Goal: Check status

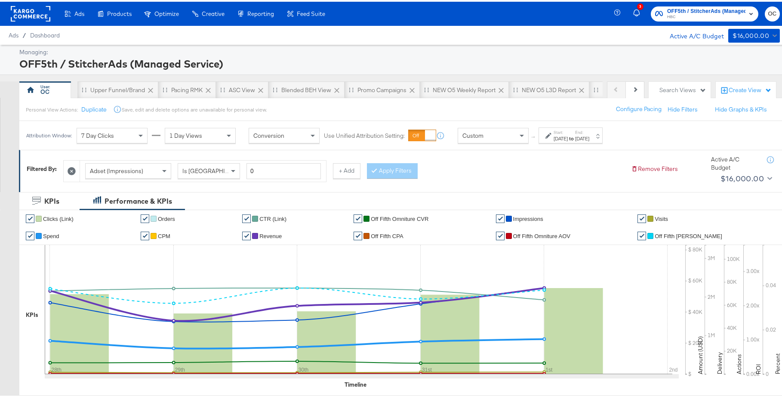
click at [568, 135] on div "Aug 28th 2025" at bounding box center [561, 136] width 14 height 7
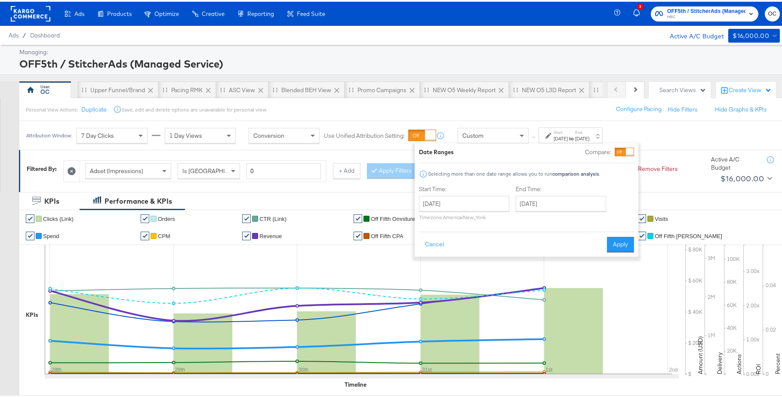
click at [616, 154] on div "Date Ranges Compare: Selecting more than one date range allows you to run compa…" at bounding box center [526, 198] width 215 height 105
click at [626, 150] on div at bounding box center [630, 150] width 8 height 8
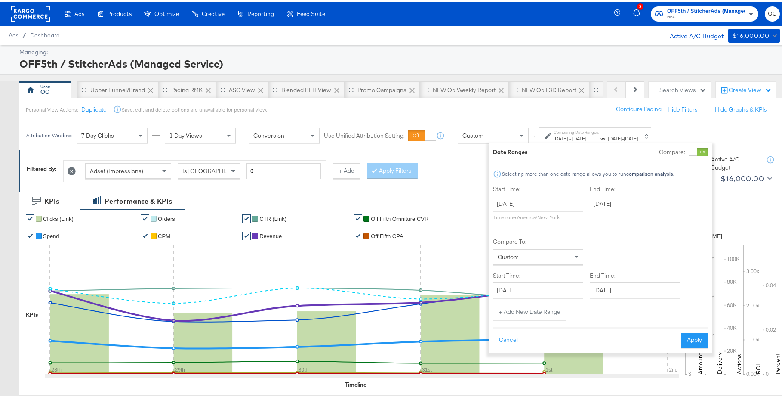
click at [614, 204] on input "September 1st 2025" at bounding box center [635, 201] width 90 height 15
click at [594, 222] on span "‹" at bounding box center [599, 219] width 13 height 13
click at [659, 290] on td "28" at bounding box center [658, 293] width 15 height 12
type input "August 28th 2025"
click at [548, 285] on input "August 28th 2025" at bounding box center [541, 287] width 90 height 15
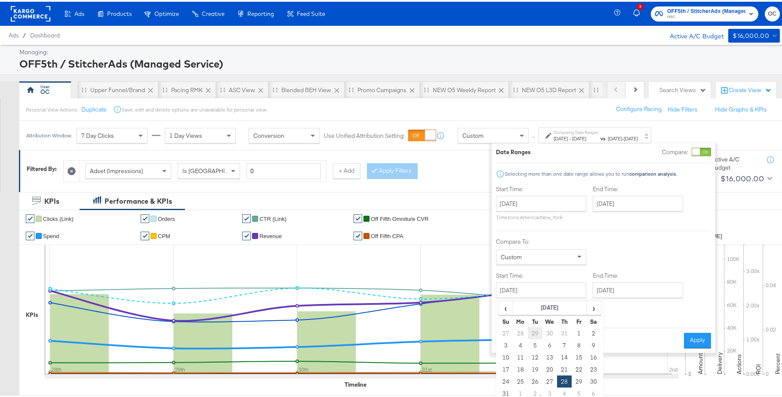
click at [533, 333] on td "29" at bounding box center [535, 331] width 15 height 12
type input "July 29th 2025"
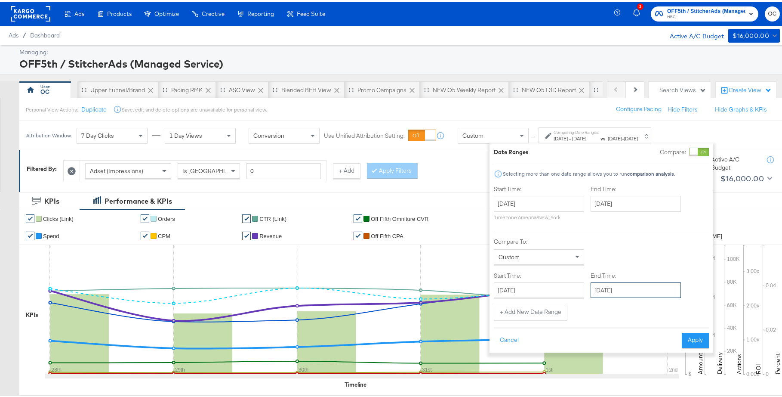
click at [639, 294] on input "September 1st 2025" at bounding box center [636, 287] width 90 height 15
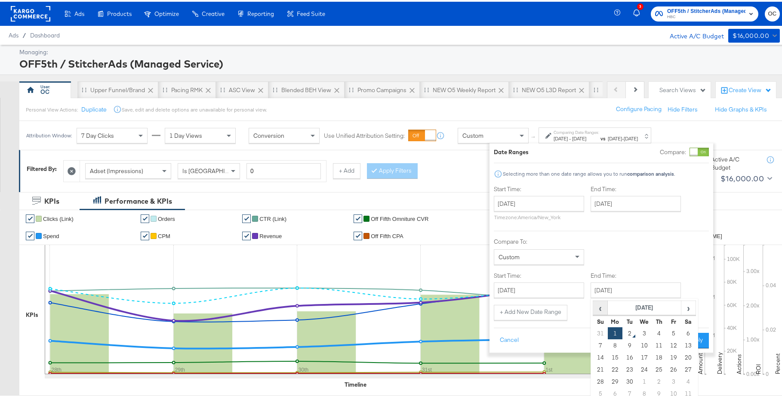
click at [601, 307] on span "‹" at bounding box center [600, 305] width 13 height 13
click at [632, 331] on td "29" at bounding box center [629, 331] width 15 height 12
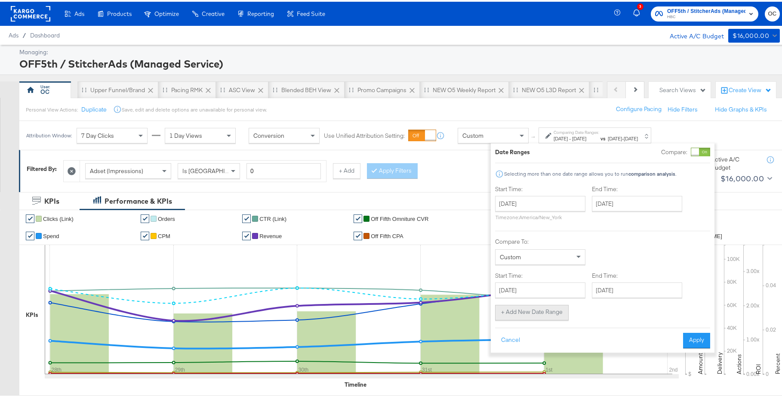
click at [534, 307] on button "+ Add New Date Range" at bounding box center [532, 310] width 74 height 15
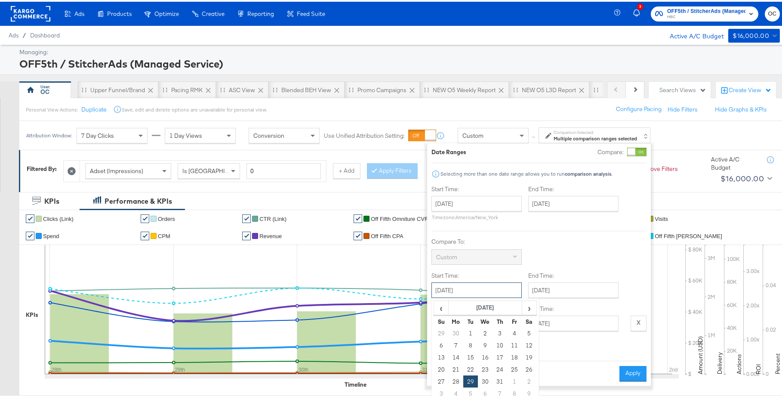
click at [495, 291] on input "July 29th 2025" at bounding box center [476, 287] width 90 height 15
click at [532, 306] on span "›" at bounding box center [529, 305] width 13 height 13
click at [469, 330] on td "29" at bounding box center [470, 331] width 15 height 12
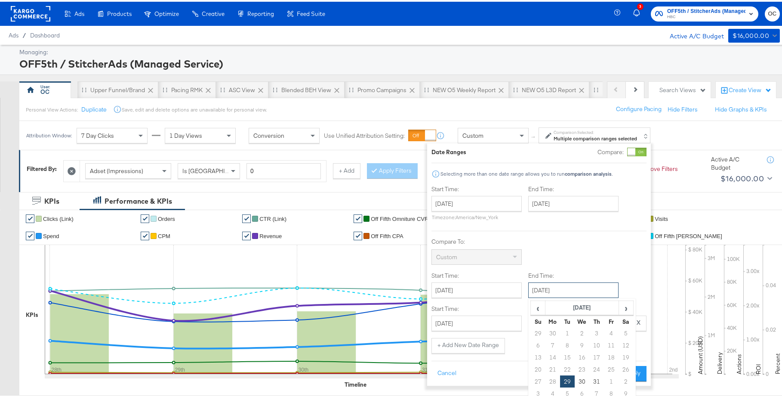
click at [581, 292] on input "July 29th 2025" at bounding box center [573, 287] width 90 height 15
click at [628, 311] on span "›" at bounding box center [625, 305] width 13 height 13
click at [614, 380] on td "29" at bounding box center [611, 379] width 15 height 12
type input "August 29th 2025"
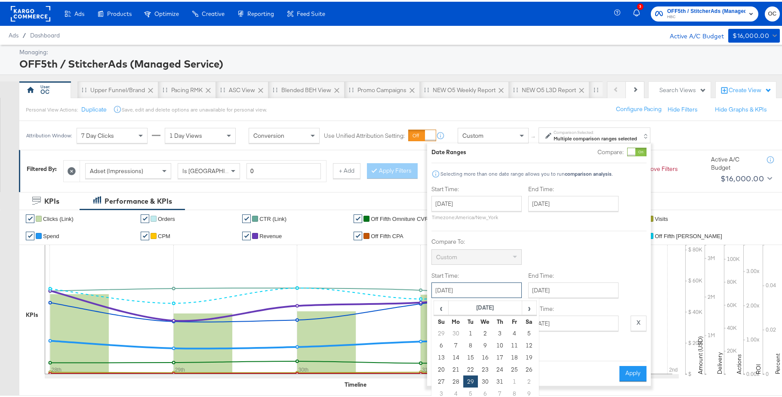
click at [501, 292] on input "July 29th 2025" at bounding box center [476, 287] width 90 height 15
click at [532, 311] on span "›" at bounding box center [529, 305] width 13 height 13
click at [511, 379] on td "29" at bounding box center [514, 379] width 15 height 12
type input "August 29th 2025"
click at [496, 326] on input "August 28th 2025" at bounding box center [476, 321] width 90 height 15
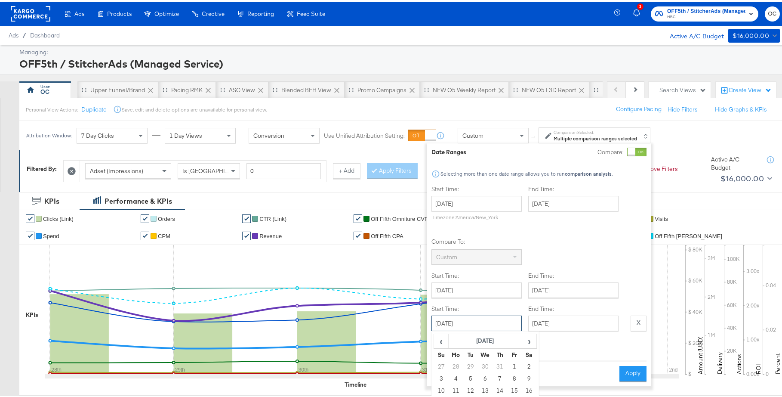
scroll to position [108, 0]
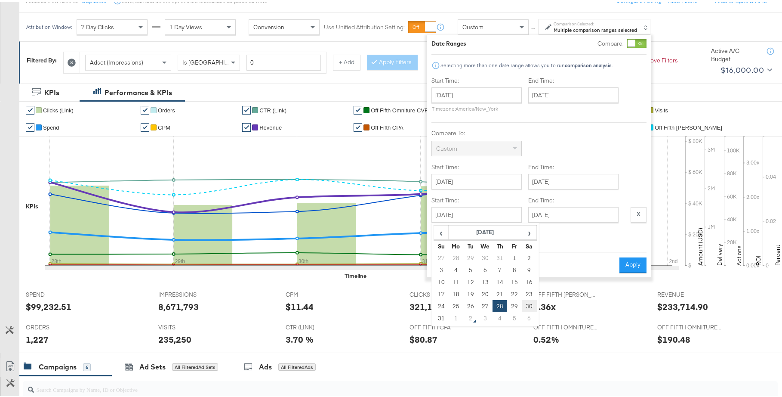
click at [523, 304] on td "30" at bounding box center [529, 304] width 15 height 12
type input "August 30th 2025"
click at [484, 240] on button "+ Add New Date Range" at bounding box center [468, 235] width 74 height 15
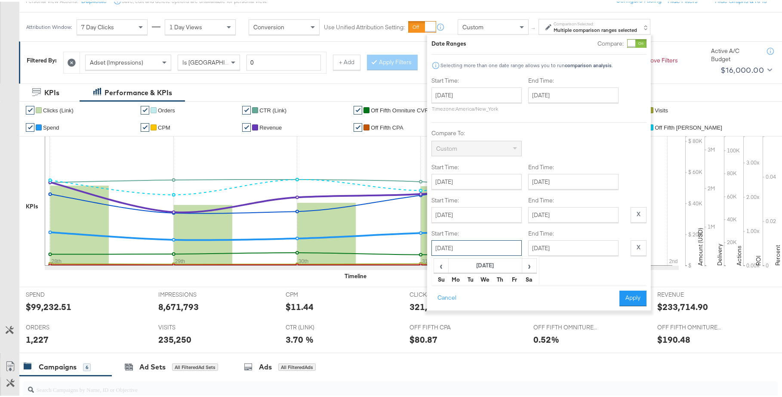
click at [481, 246] on input "August 28th 2025" at bounding box center [476, 245] width 90 height 15
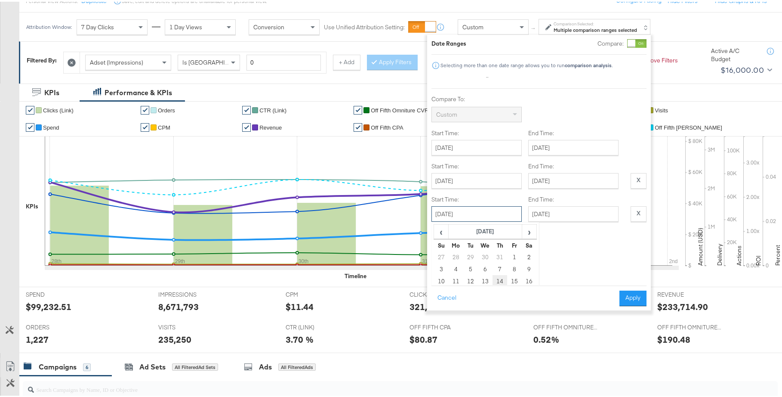
scroll to position [74, 0]
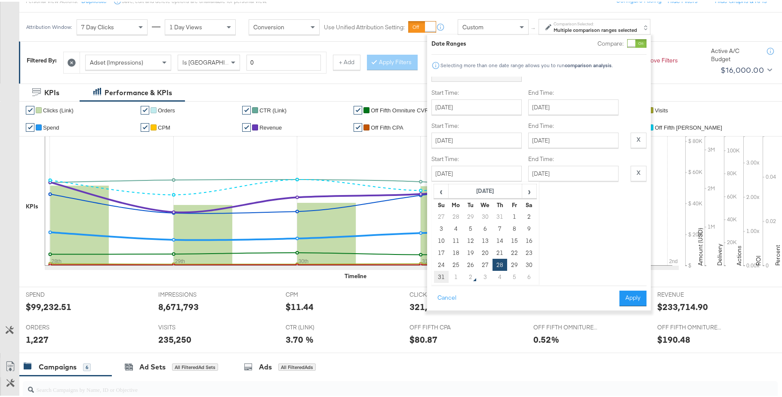
click at [442, 277] on td "31" at bounding box center [441, 275] width 15 height 12
type input "August 31st 2025"
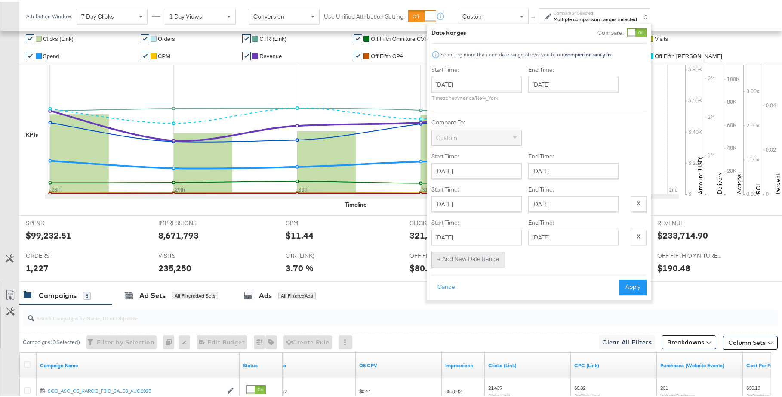
scroll to position [182, 0]
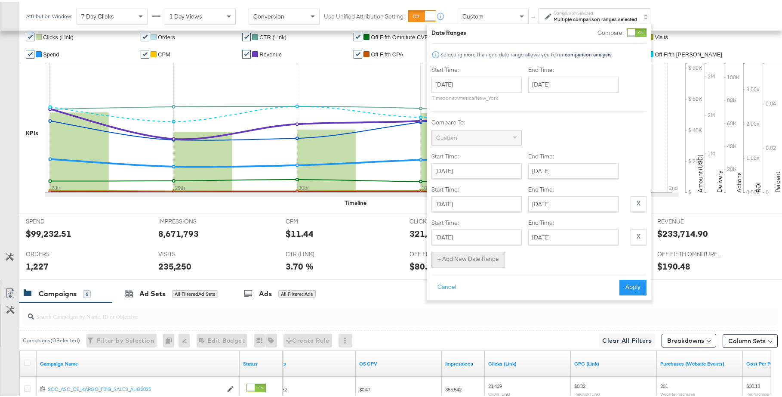
click at [478, 260] on button "+ Add New Date Range" at bounding box center [468, 257] width 74 height 15
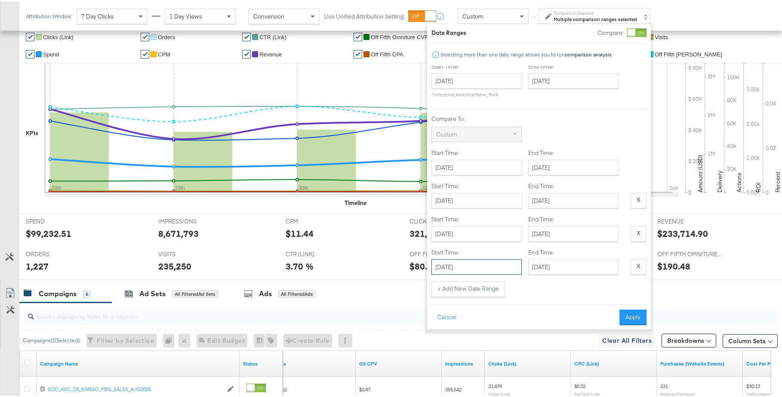
click at [483, 259] on input "August 28th 2025" at bounding box center [476, 264] width 90 height 15
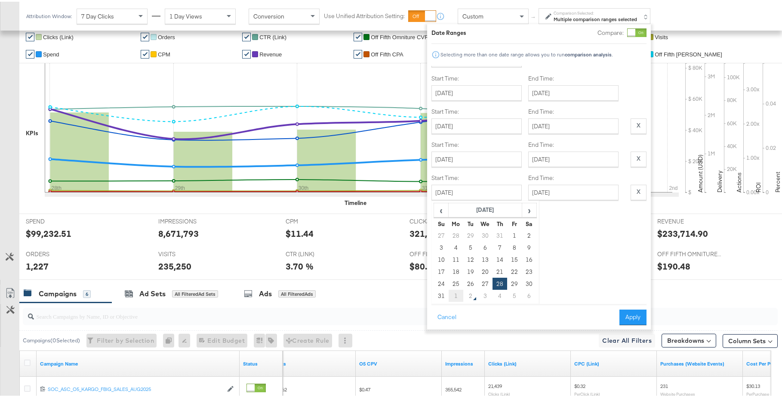
click at [450, 288] on td "1" at bounding box center [456, 294] width 15 height 12
type input "September 1st 2025"
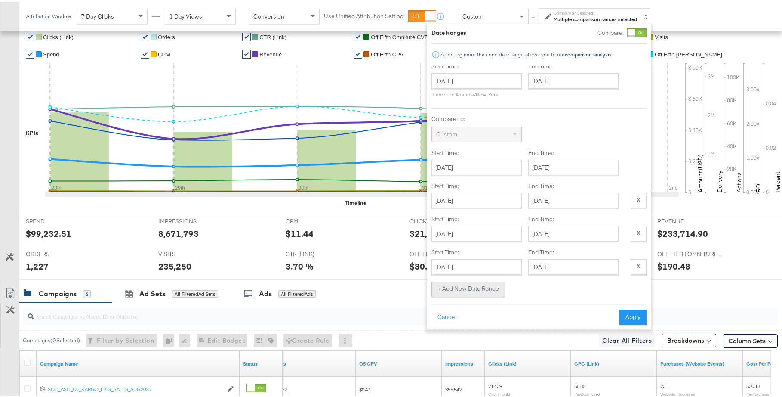
scroll to position [10, 0]
drag, startPoint x: 644, startPoint y: 312, endPoint x: 618, endPoint y: 298, distance: 29.7
click at [643, 313] on button "Apply" at bounding box center [632, 315] width 27 height 15
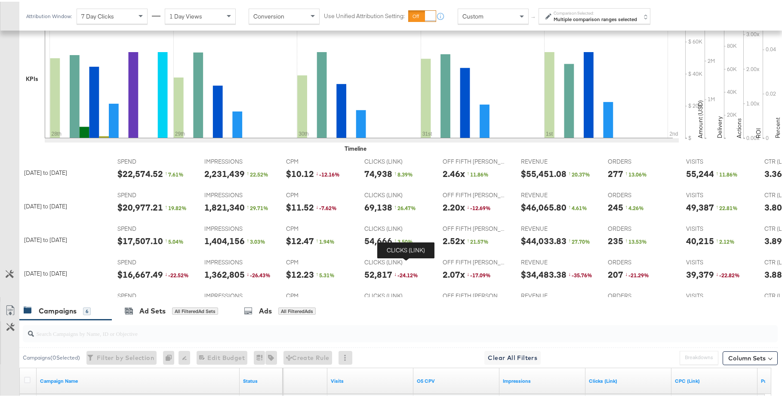
scroll to position [0, 0]
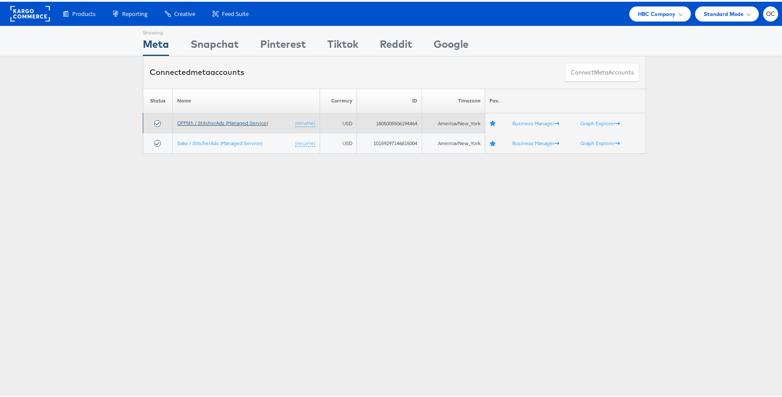
click at [229, 121] on link "OFF5th / StitcherAds (Managed Service)" at bounding box center [222, 121] width 91 height 6
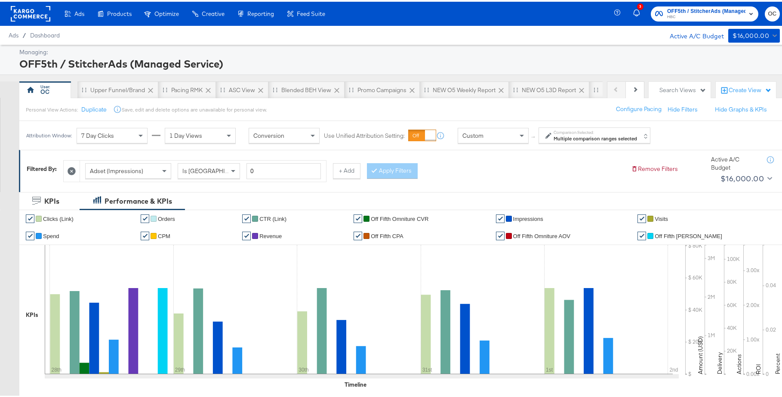
click at [570, 137] on strong "Multiple comparison ranges selected" at bounding box center [595, 136] width 83 height 6
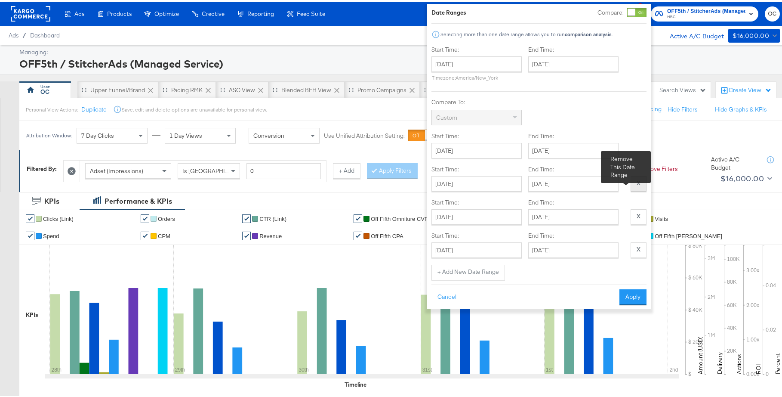
click at [632, 188] on button "X" at bounding box center [639, 181] width 16 height 15
type input "August 31st 2025"
type input "September 1st 2025"
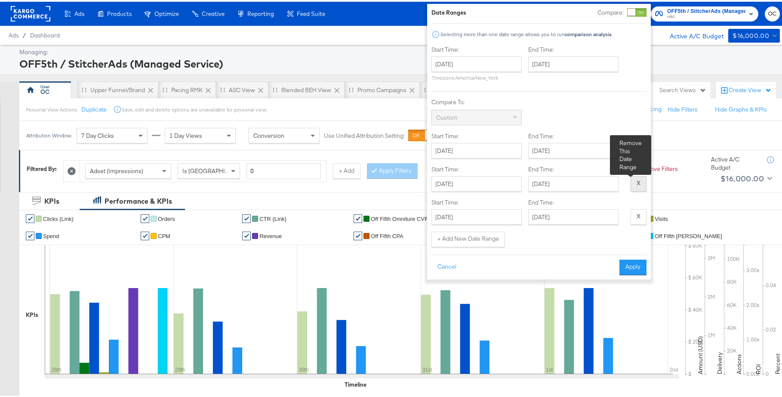
click at [633, 187] on button "X" at bounding box center [639, 181] width 16 height 15
type input "September 1st 2025"
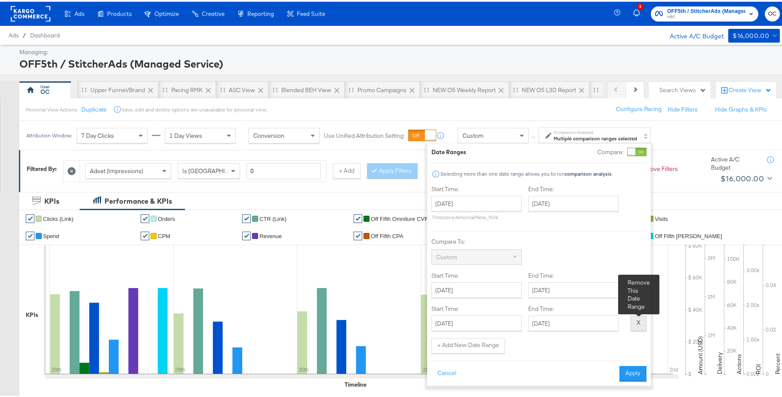
click at [639, 327] on button "X" at bounding box center [639, 321] width 16 height 15
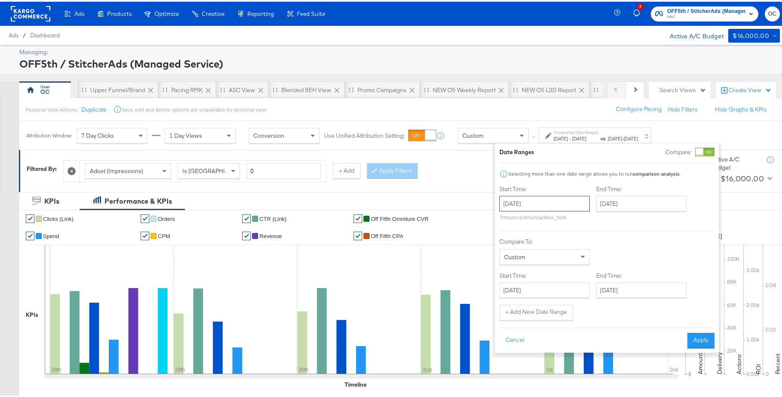
click at [571, 202] on input "August 28th 2025" at bounding box center [544, 201] width 90 height 15
click at [511, 282] on td "17" at bounding box center [509, 281] width 15 height 12
type input "August 17th 2025"
click at [647, 198] on input "August 28th 2025" at bounding box center [641, 201] width 90 height 15
click at [693, 278] on td "23" at bounding box center [694, 281] width 15 height 12
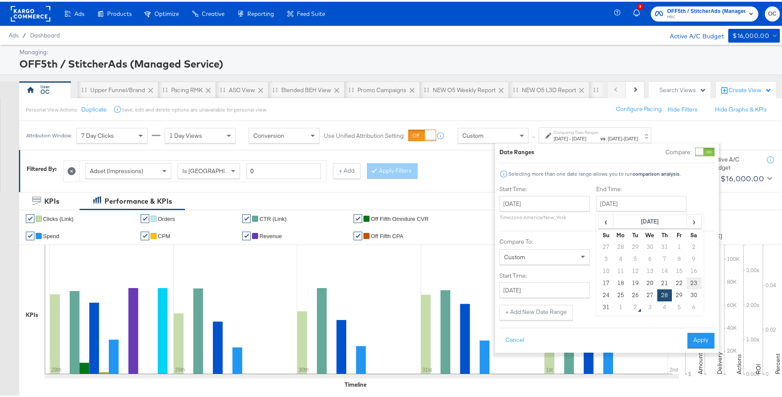
type input "August 23rd 2025"
click at [556, 293] on input "August 29th 2025" at bounding box center [544, 287] width 90 height 15
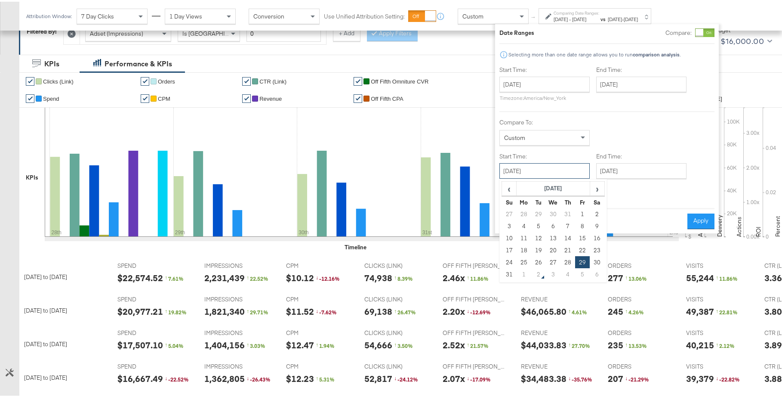
scroll to position [156, 0]
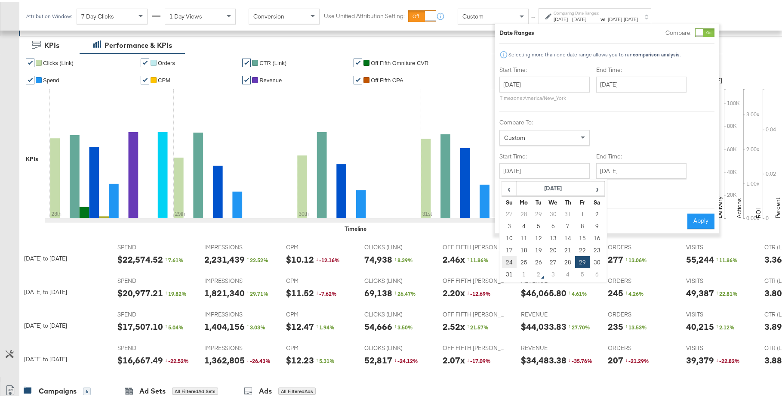
click at [511, 258] on td "24" at bounding box center [509, 260] width 15 height 12
type input "August 24th 2025"
click at [661, 178] on div "Start Time: August 17th 2025 ‹ August 2025 › Su Mo Tu We Th Fr Sa 27 28 29 30 3…" at bounding box center [606, 132] width 215 height 136
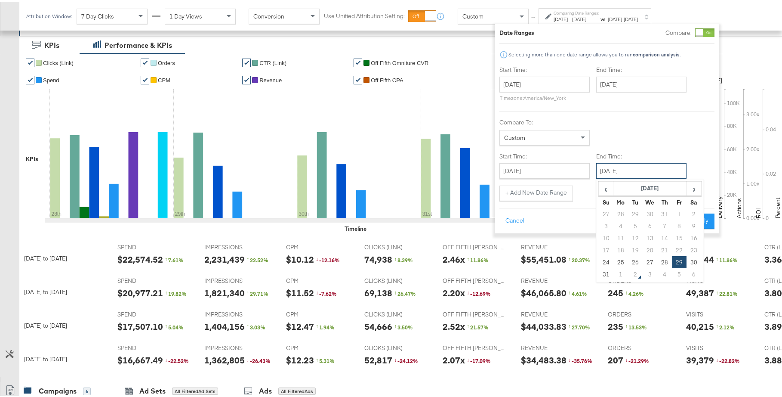
click at [662, 173] on input "August 29th 2025" at bounding box center [641, 168] width 90 height 15
click at [698, 261] on td "30" at bounding box center [694, 260] width 15 height 12
type input "August 30th 2025"
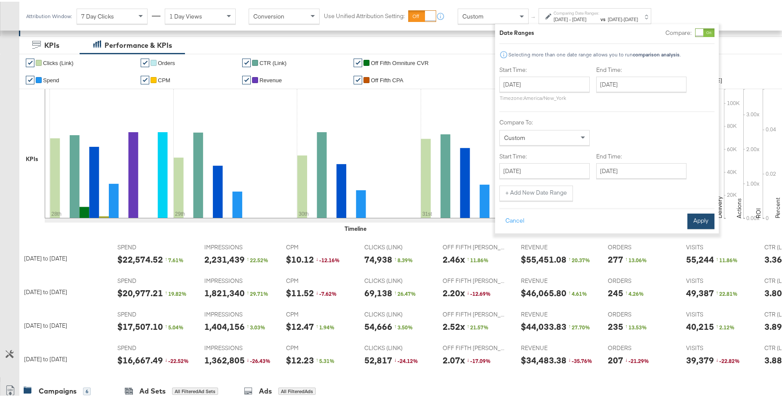
click at [696, 220] on button "Apply" at bounding box center [700, 219] width 27 height 15
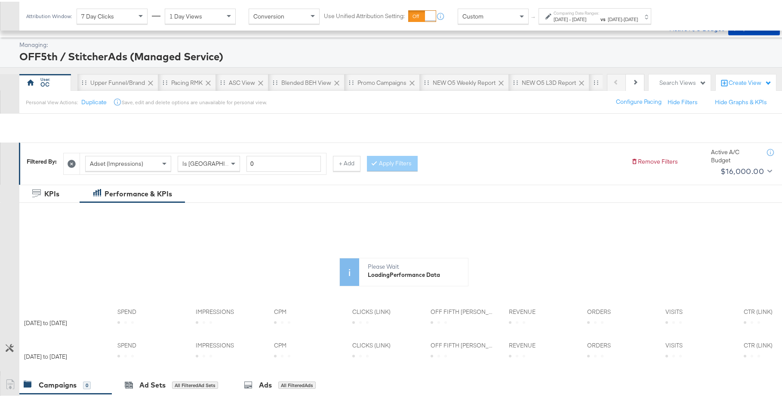
scroll to position [0, 0]
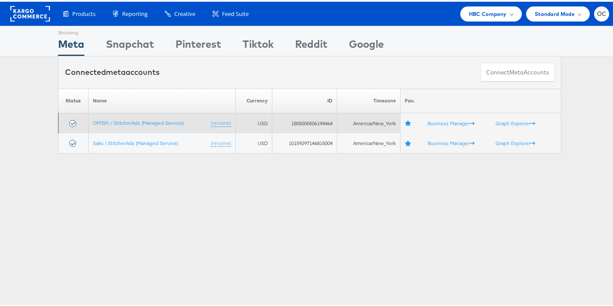
click at [153, 126] on td "OFF5th / StitcherAds (Managed Service) (rename)" at bounding box center [161, 121] width 147 height 20
click at [152, 121] on link "OFF5th / StitcherAds (Managed Service)" at bounding box center [138, 121] width 91 height 6
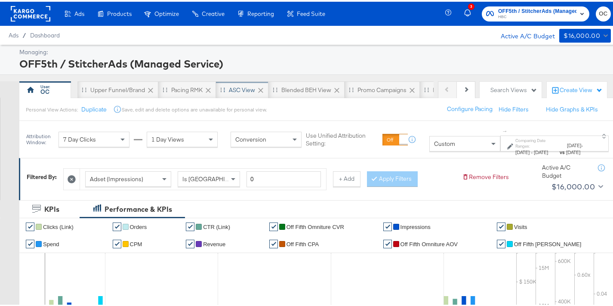
click at [228, 91] on div "ASC View" at bounding box center [242, 88] width 52 height 17
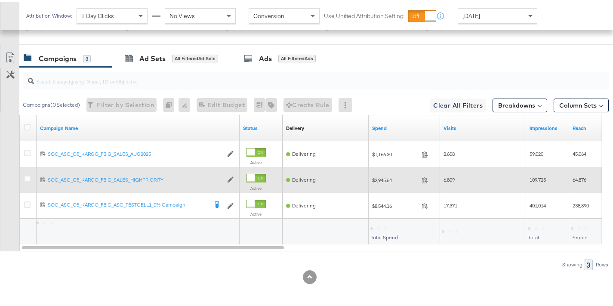
scroll to position [462, 0]
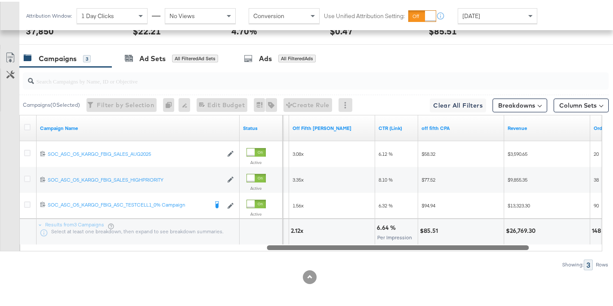
drag, startPoint x: 249, startPoint y: 247, endPoint x: 493, endPoint y: 248, distance: 244.3
click at [493, 248] on div at bounding box center [398, 245] width 262 height 7
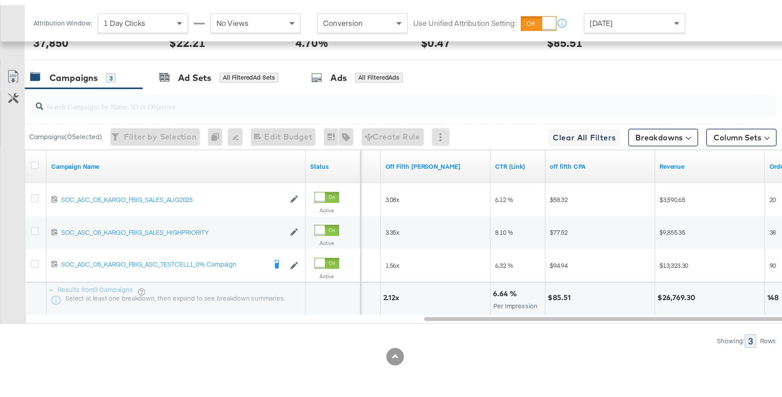
scroll to position [345, 0]
